Goal: Check status: Check status

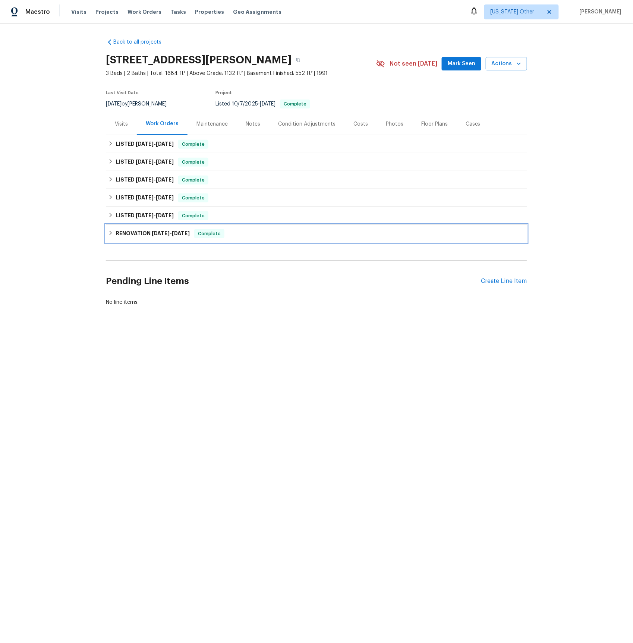
click at [162, 234] on span "[DATE]" at bounding box center [161, 233] width 18 height 5
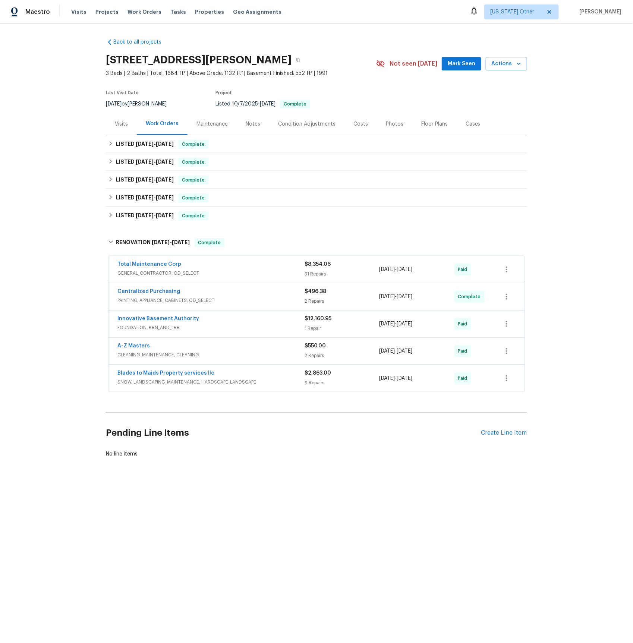
click at [160, 327] on span "FOUNDATION, BRN_AND_LRR" at bounding box center [210, 327] width 187 height 7
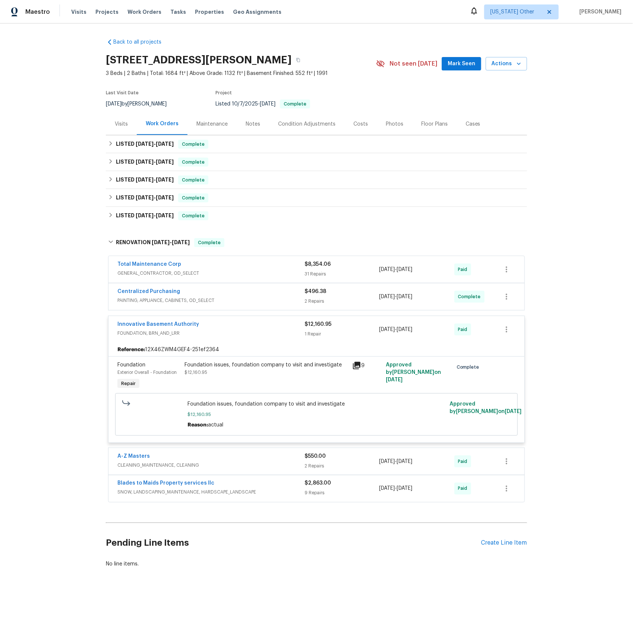
click at [358, 366] on icon at bounding box center [356, 365] width 7 height 7
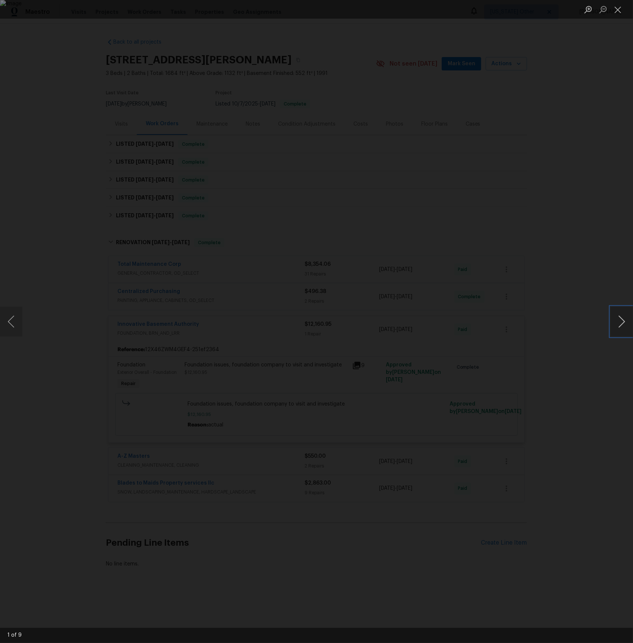
click at [625, 326] on button "Next image" at bounding box center [622, 322] width 22 height 30
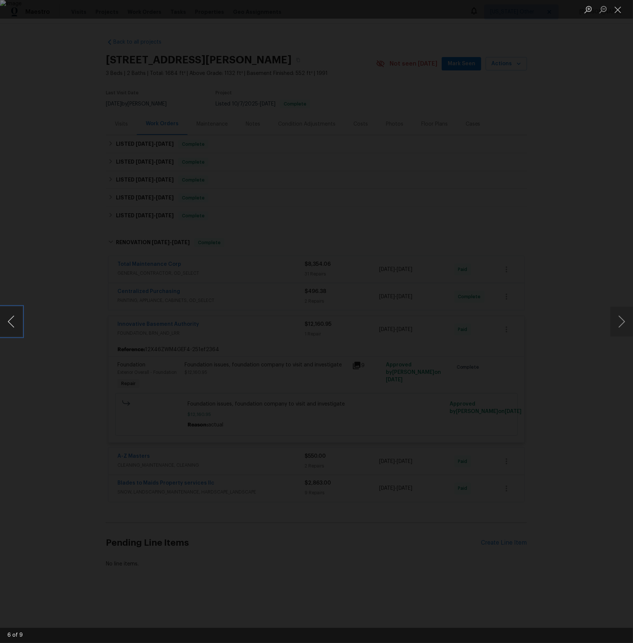
click at [15, 324] on button "Previous image" at bounding box center [11, 322] width 22 height 30
click at [13, 323] on button "Previous image" at bounding box center [11, 322] width 22 height 30
click at [624, 323] on button "Next image" at bounding box center [622, 322] width 22 height 30
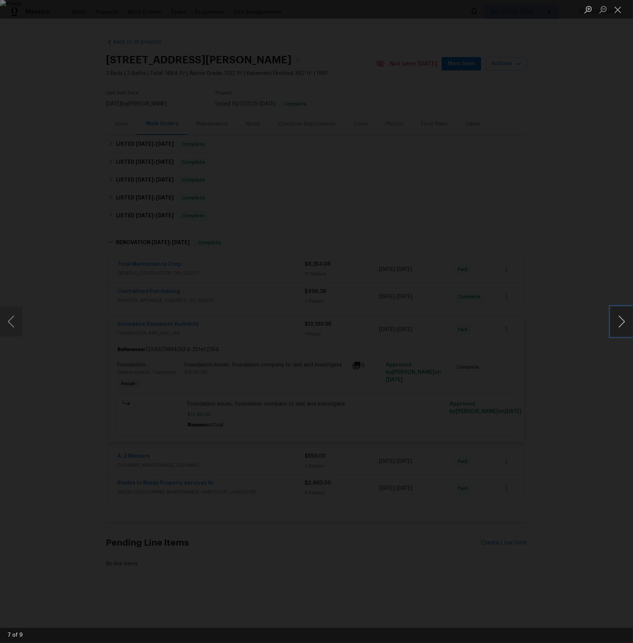
click at [624, 323] on button "Next image" at bounding box center [622, 322] width 22 height 30
click at [601, 232] on div "Lightbox" at bounding box center [316, 321] width 633 height 643
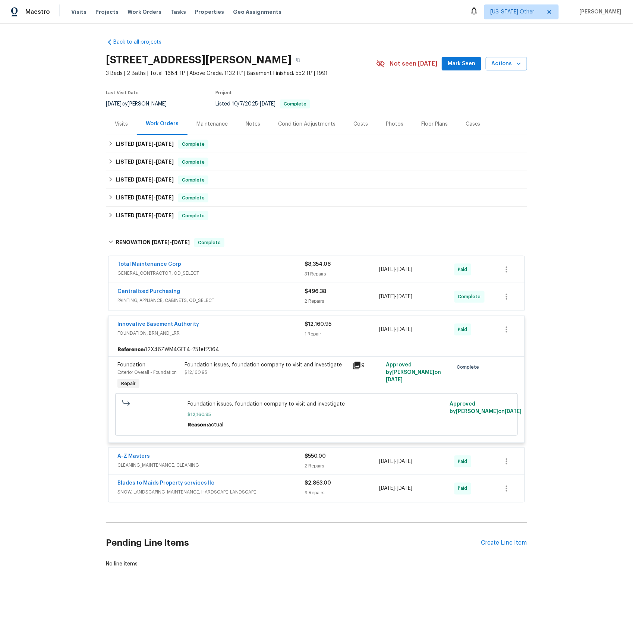
click at [601, 232] on div "Lightbox" at bounding box center [316, 321] width 633 height 643
drag, startPoint x: 156, startPoint y: 326, endPoint x: 161, endPoint y: 325, distance: 5.3
click at [156, 326] on link "Innovative Basement Authority" at bounding box center [158, 324] width 82 height 5
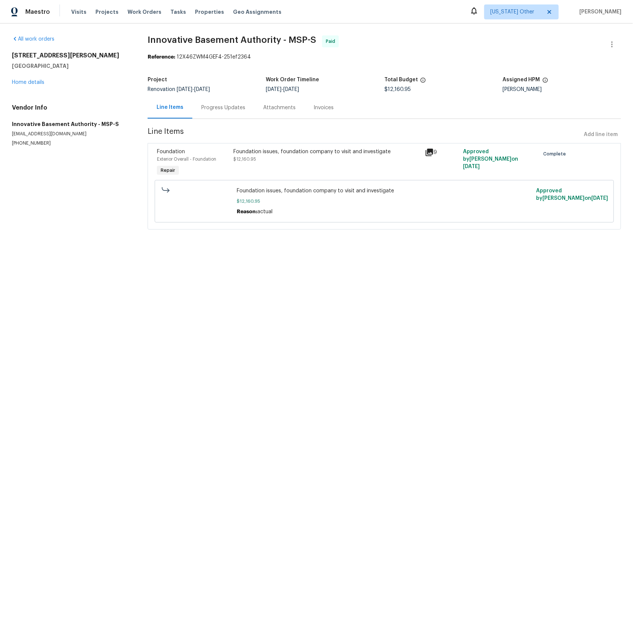
drag, startPoint x: 225, startPoint y: 105, endPoint x: 236, endPoint y: 113, distance: 13.7
click at [224, 105] on div "Progress Updates" at bounding box center [223, 107] width 44 height 7
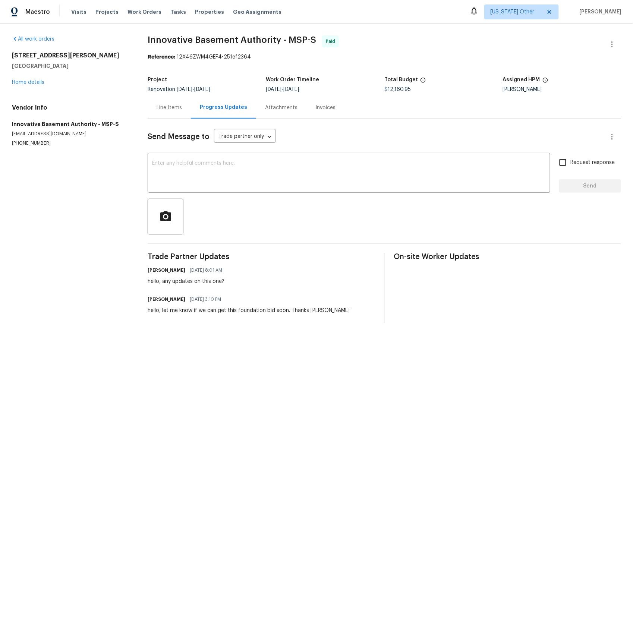
drag, startPoint x: 160, startPoint y: 107, endPoint x: 193, endPoint y: 111, distance: 33.0
click at [160, 107] on div "Line Items" at bounding box center [169, 107] width 25 height 7
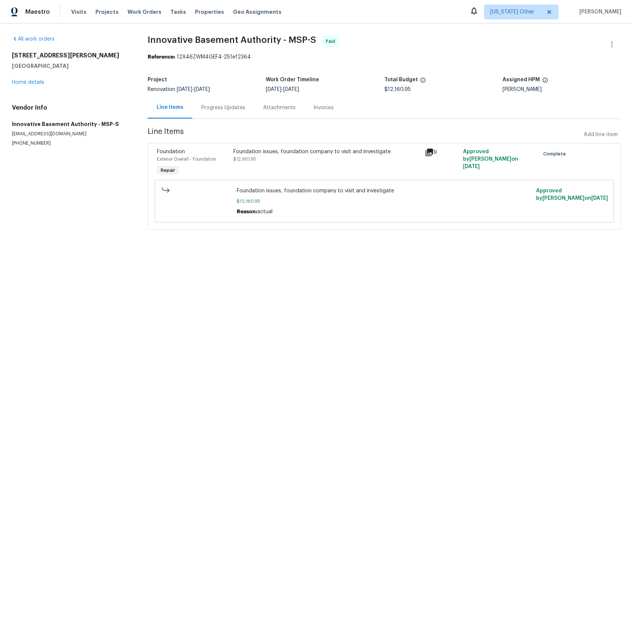
drag, startPoint x: 225, startPoint y: 107, endPoint x: 235, endPoint y: 109, distance: 10.6
click at [225, 107] on div "Progress Updates" at bounding box center [223, 107] width 44 height 7
